Goal: Task Accomplishment & Management: Use online tool/utility

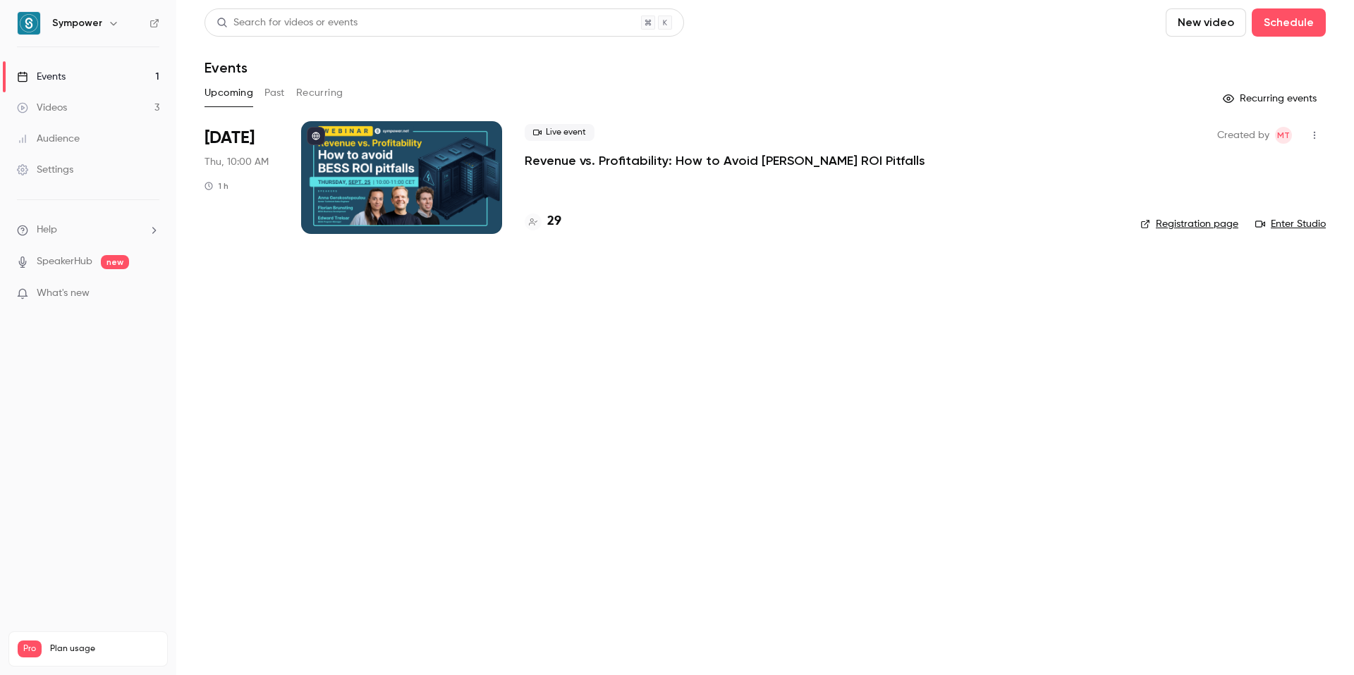
click at [617, 157] on p "Revenue vs. Profitability: How to Avoid [PERSON_NAME] ROI Pitfalls" at bounding box center [725, 160] width 401 height 17
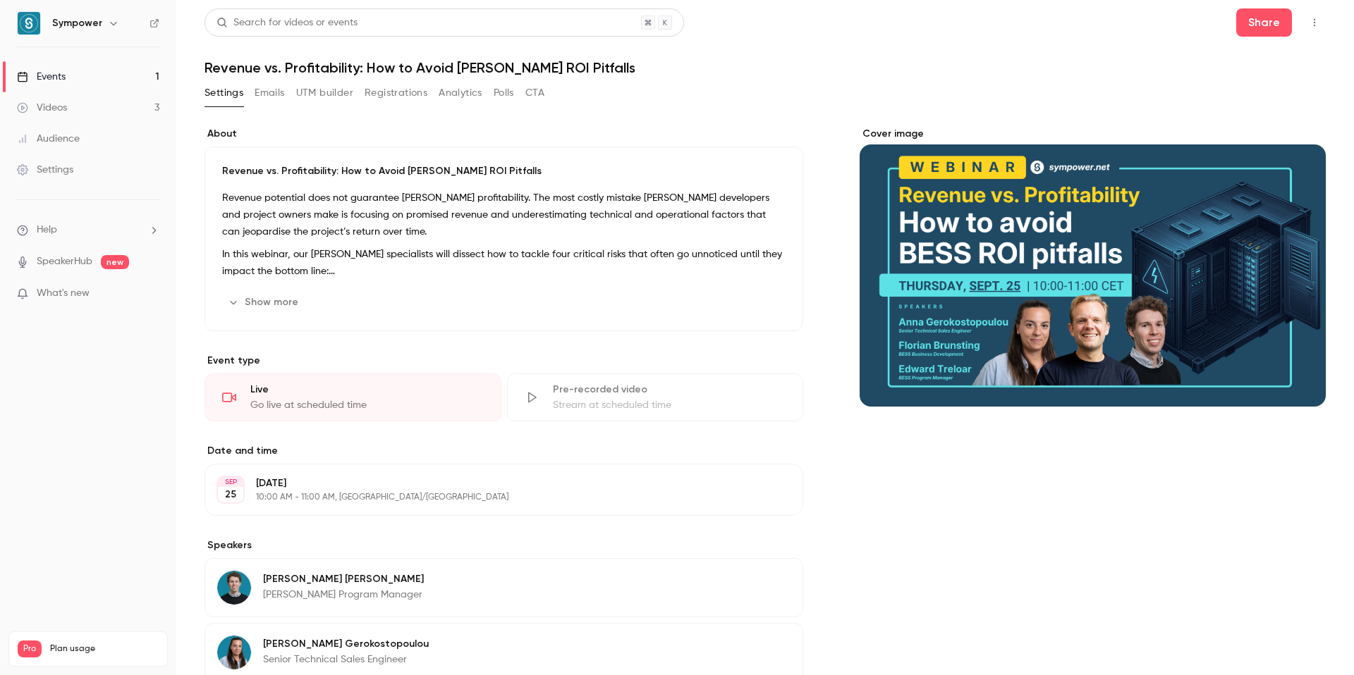
click at [327, 92] on button "UTM builder" at bounding box center [324, 93] width 57 height 23
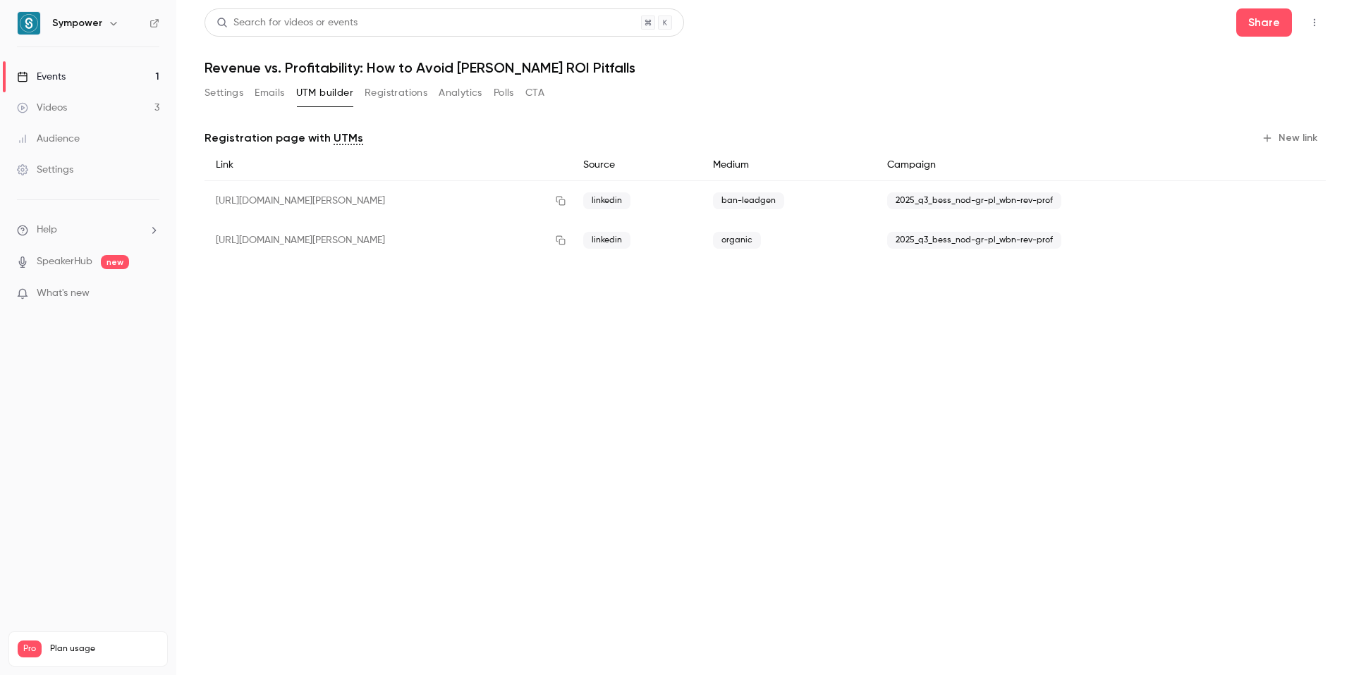
click at [399, 91] on button "Registrations" at bounding box center [396, 93] width 63 height 23
